Goal: Task Accomplishment & Management: Use online tool/utility

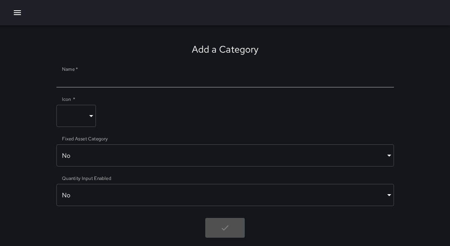
click at [20, 14] on icon "button" at bounding box center [17, 12] width 9 height 9
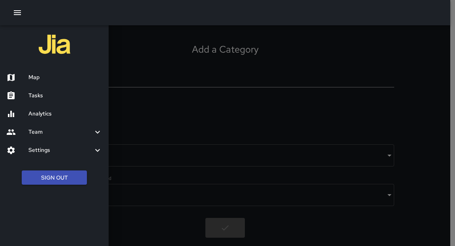
click at [42, 94] on h6 "Tasks" at bounding box center [65, 95] width 74 height 9
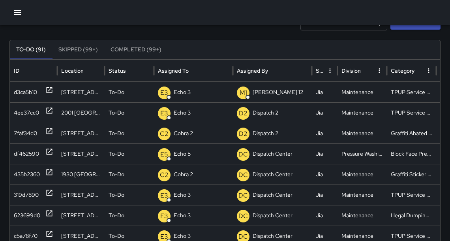
scroll to position [39, 0]
click at [47, 109] on icon at bounding box center [49, 110] width 8 height 8
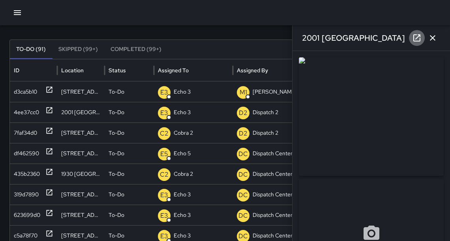
click at [411, 36] on link at bounding box center [417, 38] width 16 height 16
click at [419, 40] on icon at bounding box center [416, 37] width 9 height 9
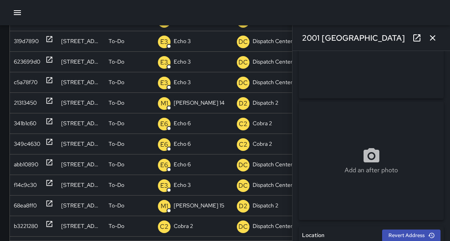
scroll to position [193, 0]
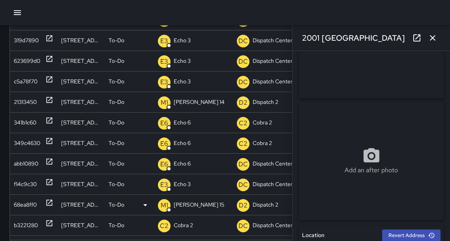
click at [51, 202] on icon at bounding box center [49, 203] width 8 height 8
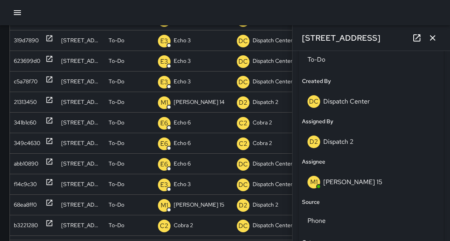
scroll to position [398, 0]
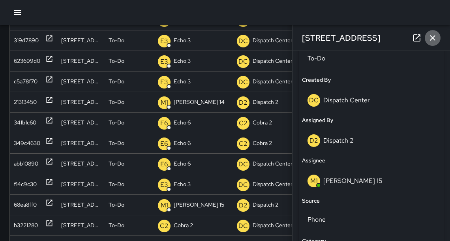
click at [434, 40] on icon "button" at bounding box center [432, 37] width 9 height 9
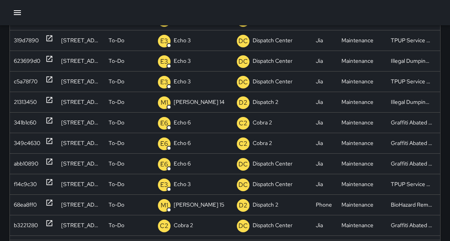
drag, startPoint x: 261, startPoint y: 240, endPoint x: 311, endPoint y: 240, distance: 50.1
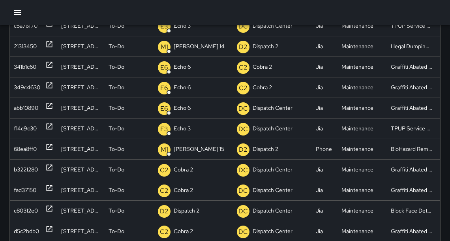
scroll to position [0, 0]
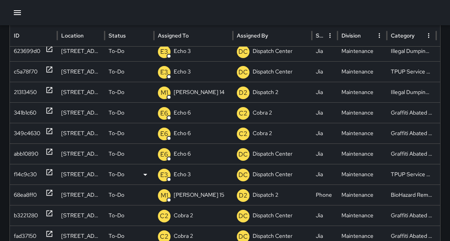
click at [47, 171] on icon at bounding box center [50, 172] width 6 height 6
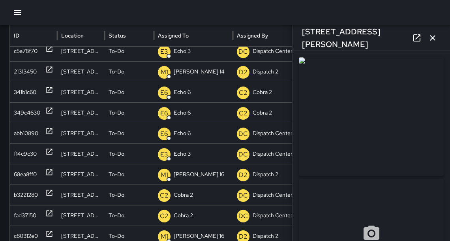
scroll to position [156, 0]
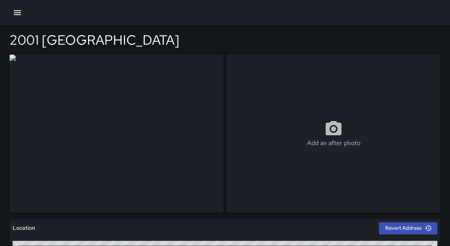
scroll to position [54, 0]
